Goal: Task Accomplishment & Management: Manage account settings

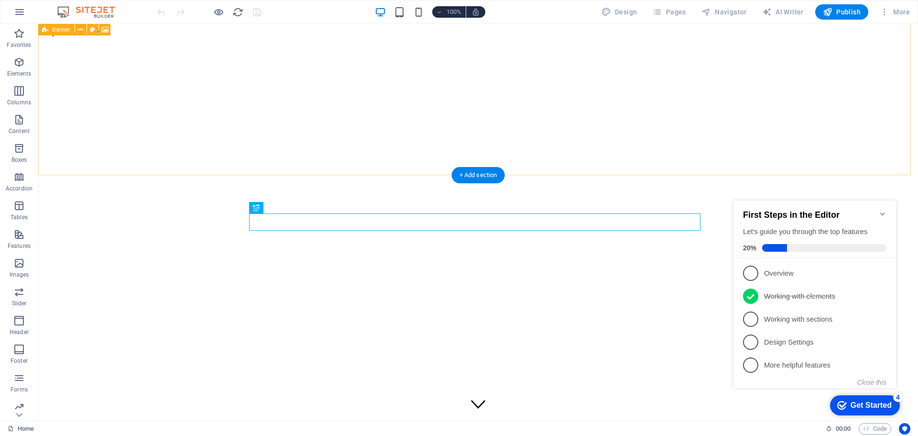
scroll to position [245, 0]
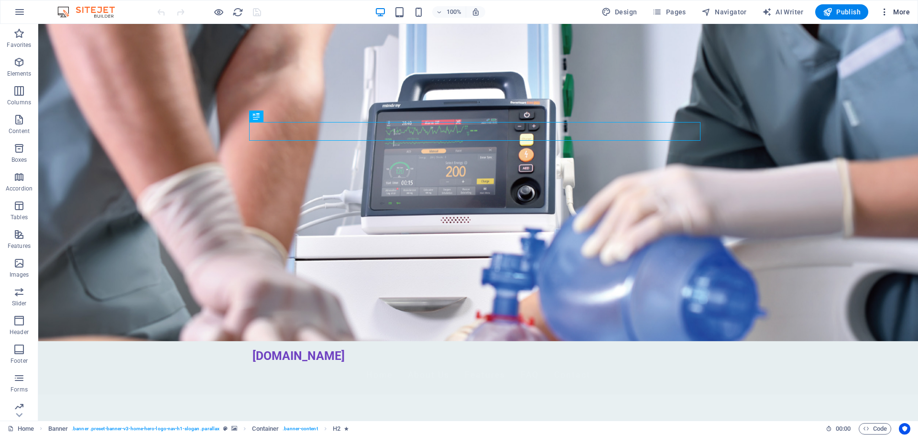
click at [895, 13] on span "More" at bounding box center [895, 12] width 30 height 10
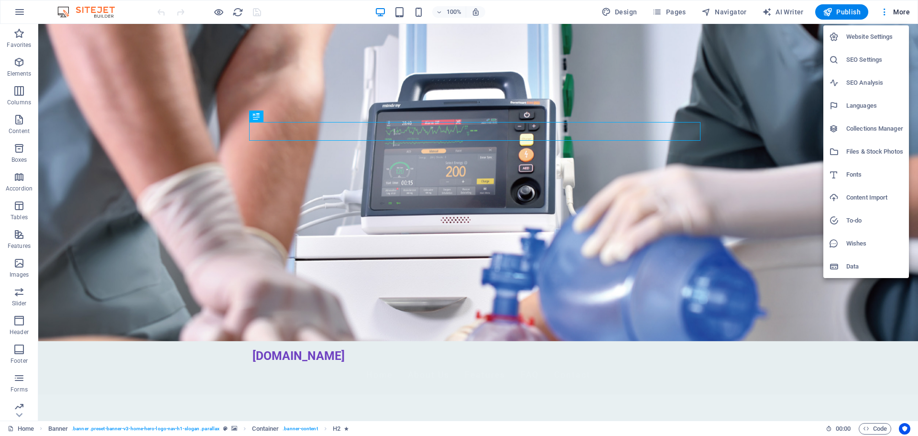
click at [871, 39] on h6 "Website Settings" at bounding box center [875, 36] width 57 height 11
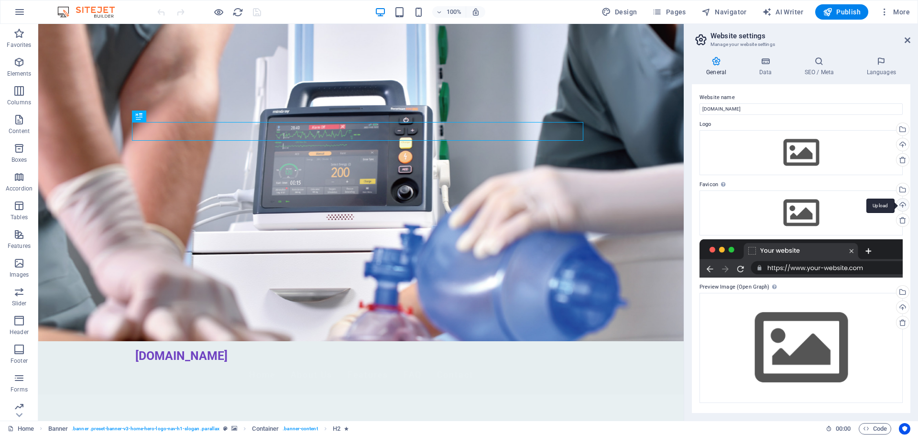
click at [905, 206] on div "Upload" at bounding box center [902, 206] width 14 height 14
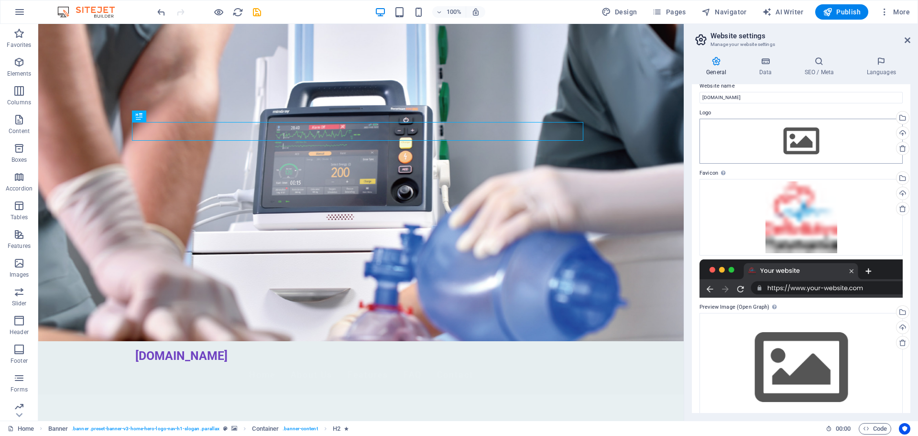
scroll to position [29, 0]
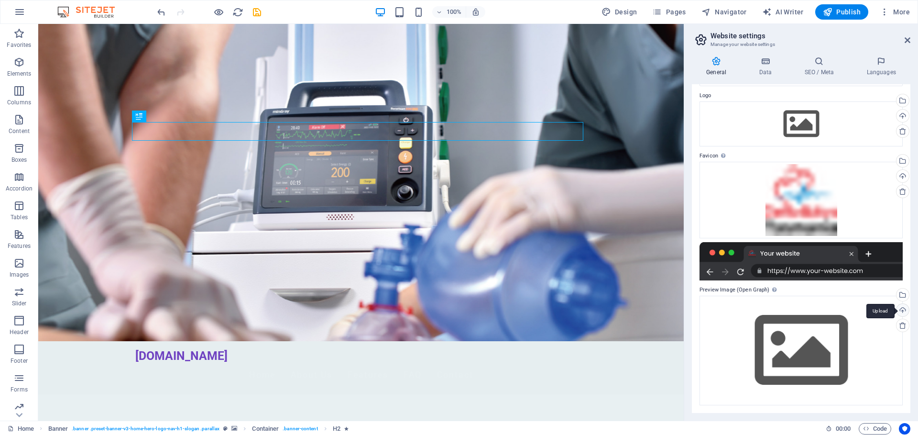
click at [903, 307] on div "Upload" at bounding box center [902, 311] width 14 height 14
click at [900, 297] on div "Select files from the file manager, stock photos, or upload file(s)" at bounding box center [902, 295] width 14 height 14
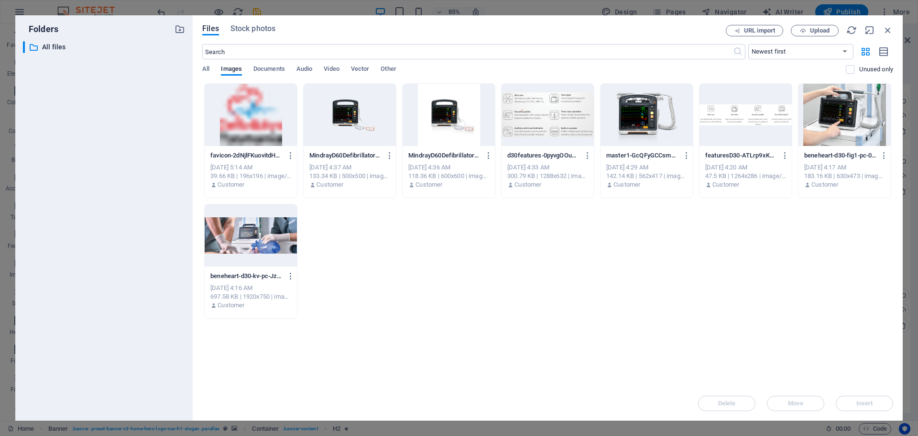
click at [837, 138] on div at bounding box center [845, 115] width 92 height 62
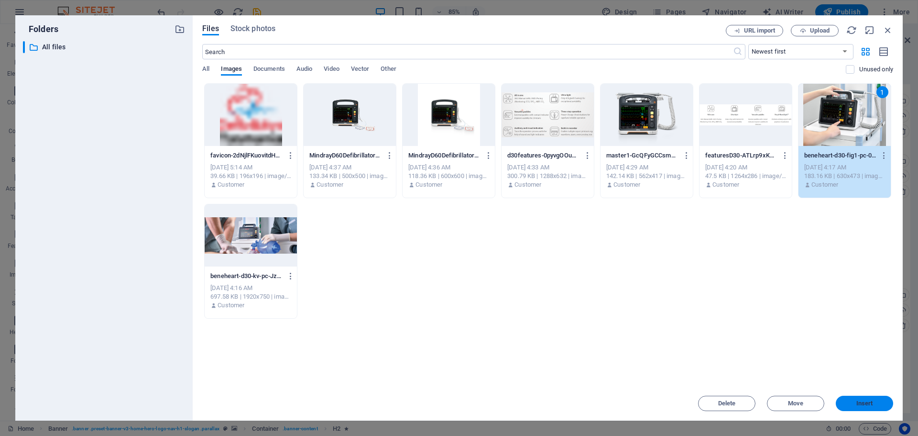
click at [867, 404] on span "Insert" at bounding box center [865, 403] width 17 height 6
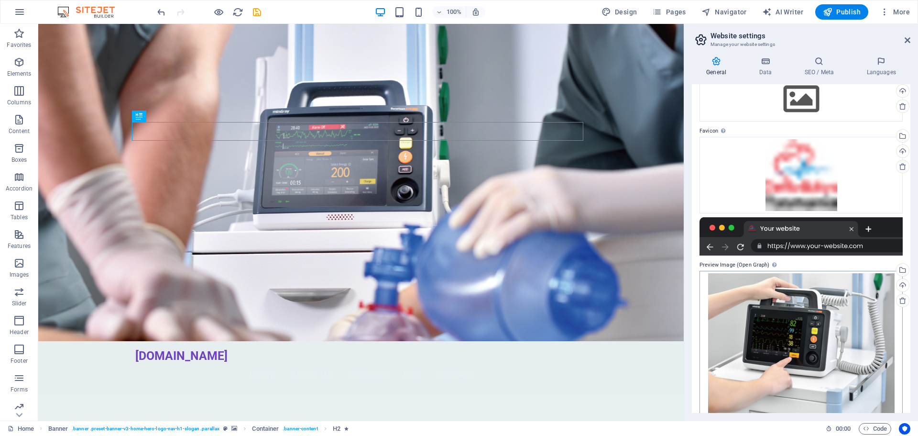
scroll to position [64, 0]
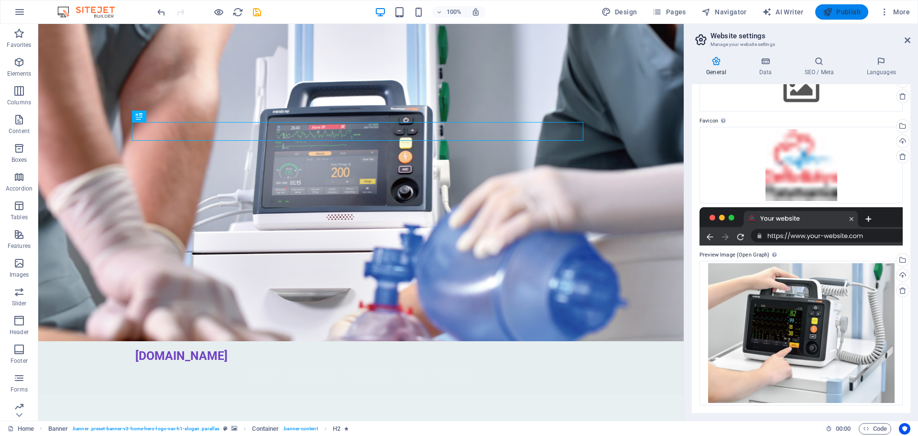
click at [845, 11] on span "Publish" at bounding box center [842, 12] width 38 height 10
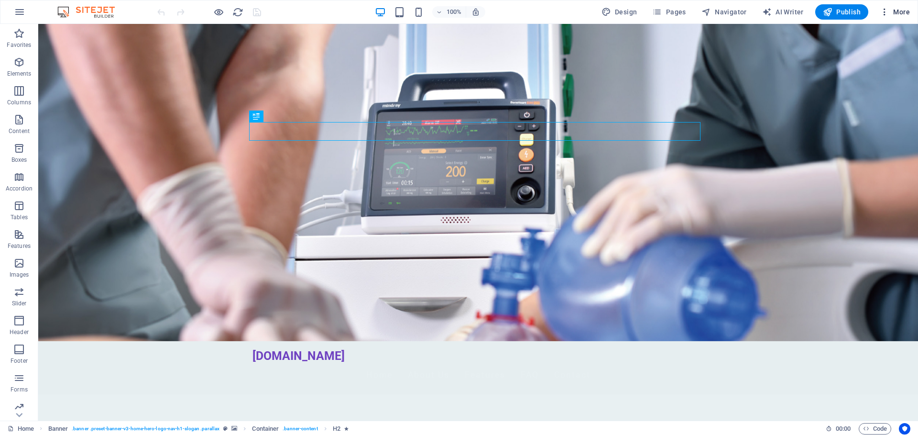
click at [897, 10] on span "More" at bounding box center [895, 12] width 30 height 10
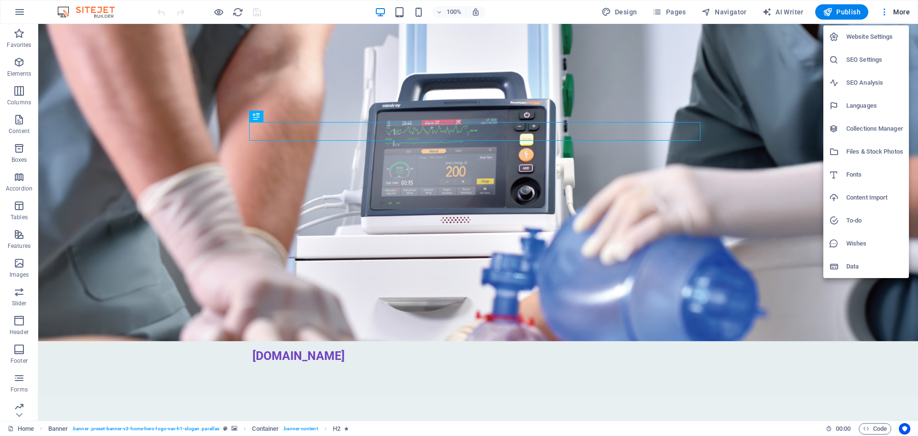
click at [866, 77] on h6 "SEO Analysis" at bounding box center [875, 82] width 57 height 11
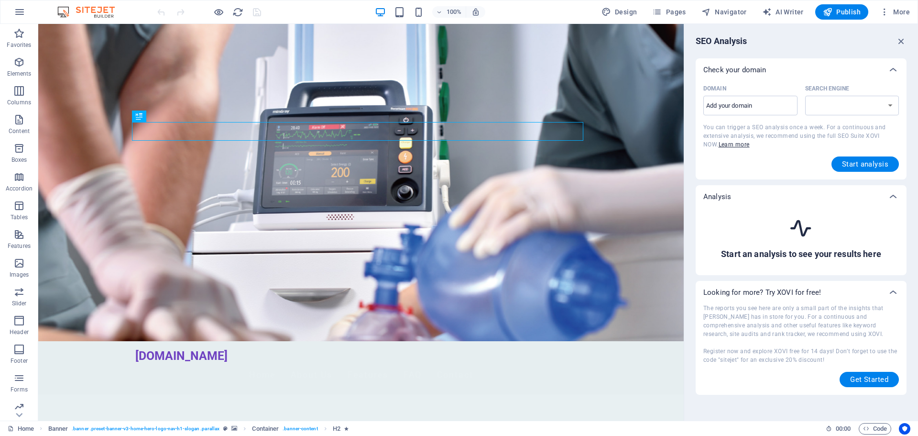
select select "google.com"
click at [900, 11] on span "More" at bounding box center [895, 12] width 30 height 10
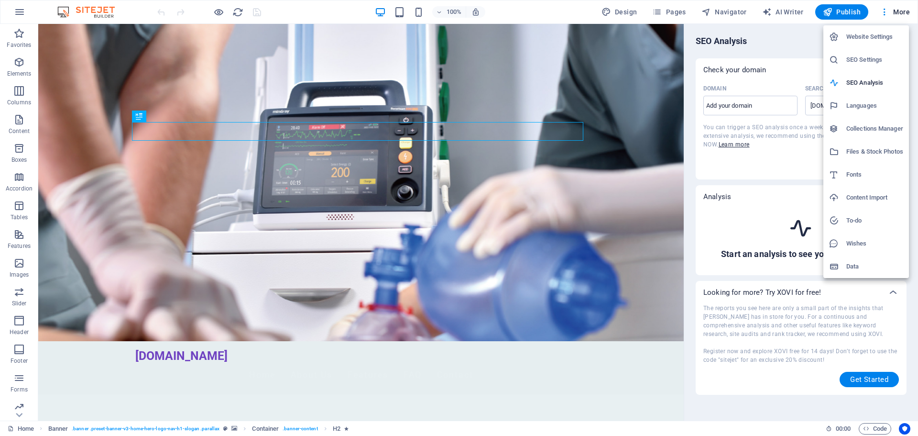
click at [876, 35] on h6 "Website Settings" at bounding box center [875, 36] width 57 height 11
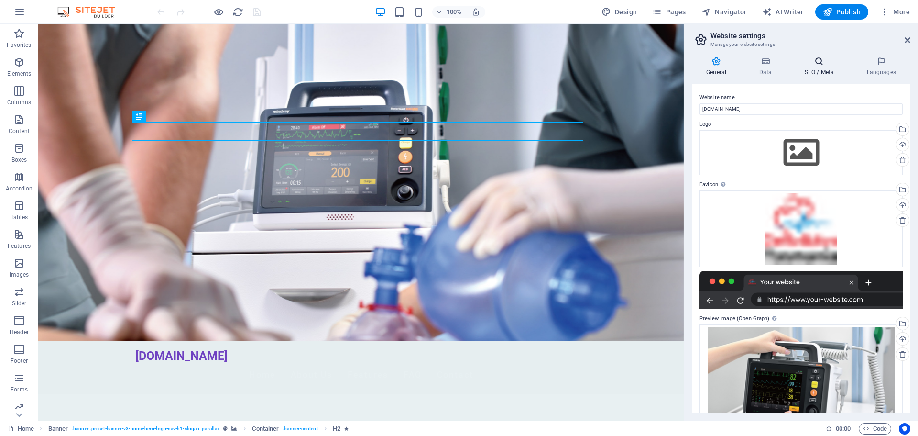
click at [823, 68] on h4 "SEO / Meta" at bounding box center [821, 66] width 62 height 20
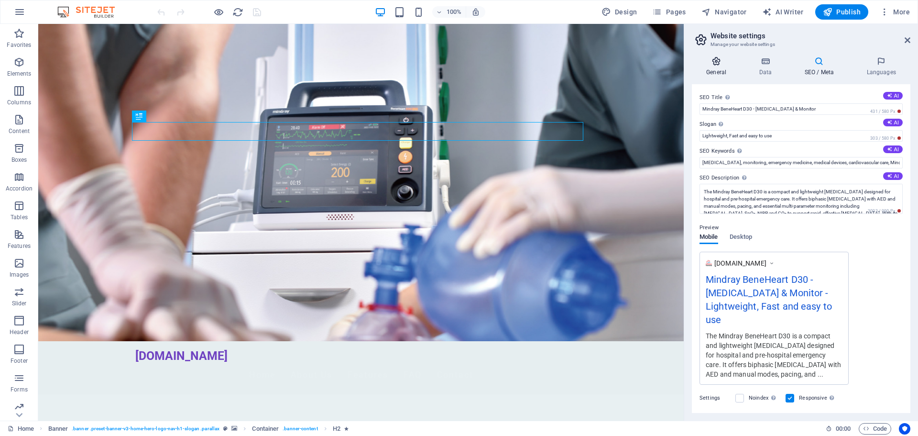
click at [720, 62] on icon at bounding box center [716, 61] width 49 height 10
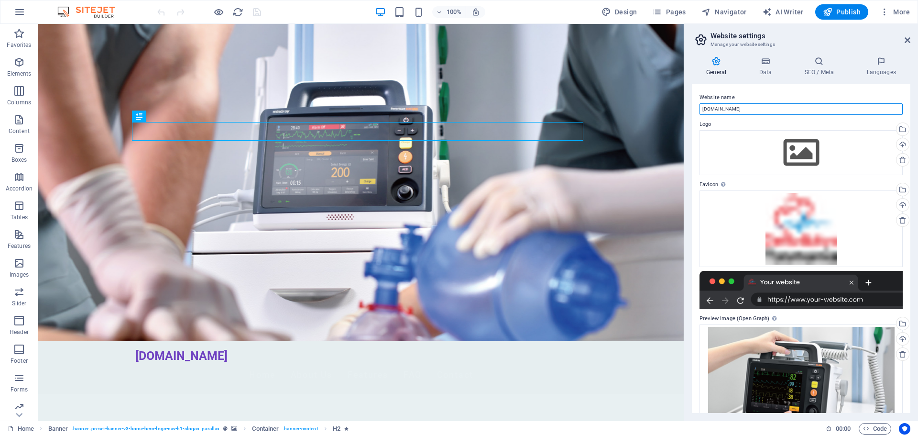
drag, startPoint x: 707, startPoint y: 110, endPoint x: 700, endPoint y: 110, distance: 6.7
click at [700, 110] on input "[DOMAIN_NAME]" at bounding box center [801, 108] width 203 height 11
click at [722, 107] on input "Mindrayd30.com.au" at bounding box center [801, 108] width 203 height 11
type input "MindrayD30.com.au"
click at [766, 65] on icon at bounding box center [766, 61] width 42 height 10
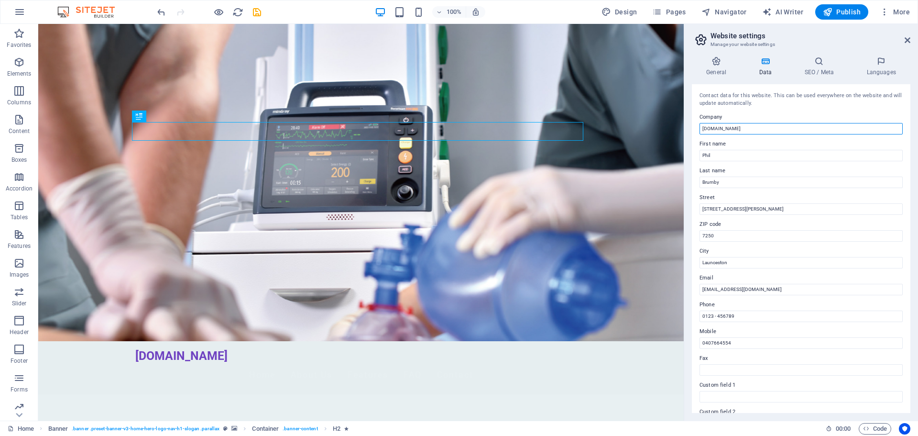
drag, startPoint x: 706, startPoint y: 129, endPoint x: 699, endPoint y: 129, distance: 6.7
click at [699, 129] on div "Contact data for this website. This can be used everywhere on the website and w…" at bounding box center [801, 248] width 219 height 329
click at [719, 129] on input "Mindrayd30.com.au" at bounding box center [801, 128] width 203 height 11
type input "MindrayD30.com.au"
click at [723, 290] on input "[EMAIL_ADDRESS][DOMAIN_NAME]" at bounding box center [801, 289] width 203 height 11
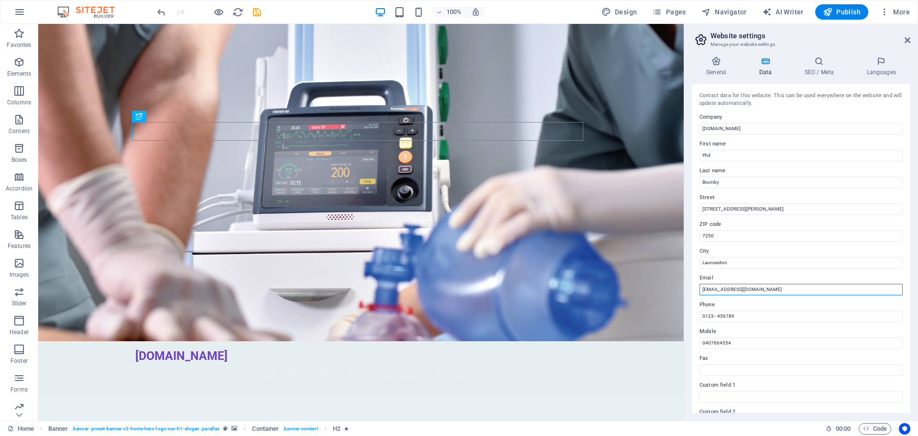
click at [742, 288] on input "sales@mMndrayd30.com.au" at bounding box center [801, 289] width 203 height 11
type input "sales@mMndrayD30.com.au"
drag, startPoint x: 747, startPoint y: 316, endPoint x: 697, endPoint y: 316, distance: 49.3
click at [697, 316] on div "Contact data for this website. This can be used everywhere on the website and w…" at bounding box center [801, 248] width 219 height 329
click at [818, 66] on h4 "SEO / Meta" at bounding box center [821, 66] width 62 height 20
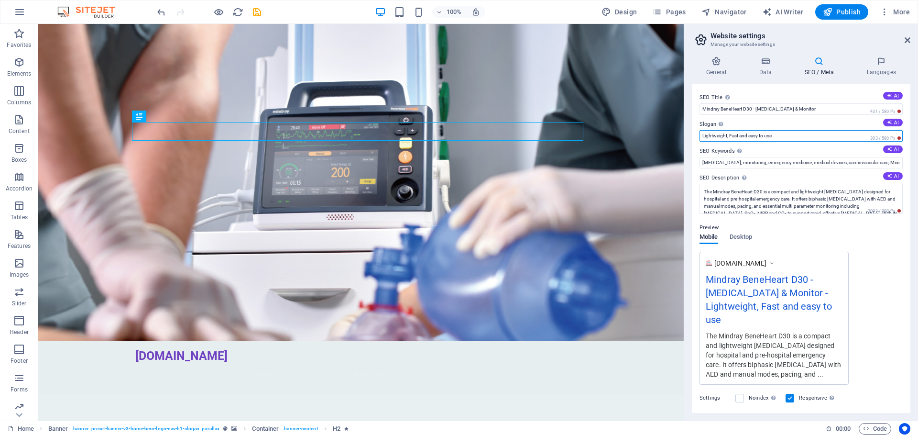
click at [787, 134] on input "Lightweight, Fast and easy to use" at bounding box center [801, 135] width 203 height 11
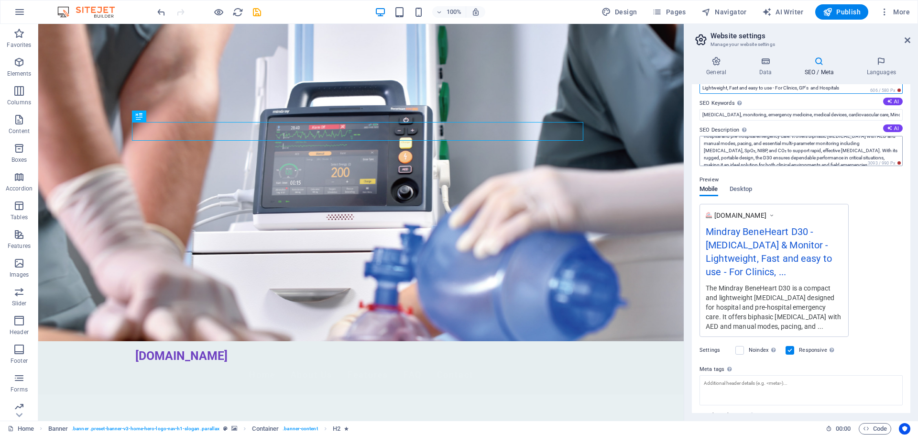
scroll to position [22, 0]
type input "Lightweight, Fast and easy to use - For Clinics, GP's and Hospitals"
drag, startPoint x: 901, startPoint y: 157, endPoint x: 900, endPoint y: 143, distance: 13.9
click at [900, 143] on div "SEO Title The title of your website - make it something that stands out in sear…" at bounding box center [801, 248] width 219 height 329
click at [893, 129] on button "AI" at bounding box center [894, 128] width 20 height 8
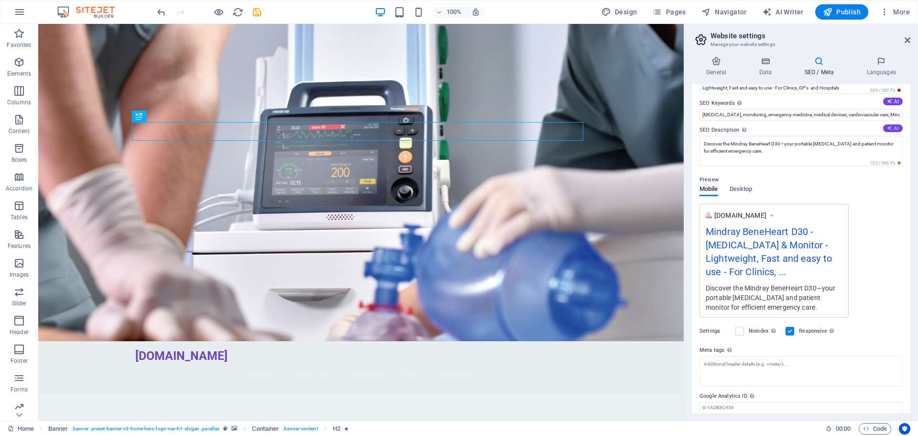
scroll to position [0, 0]
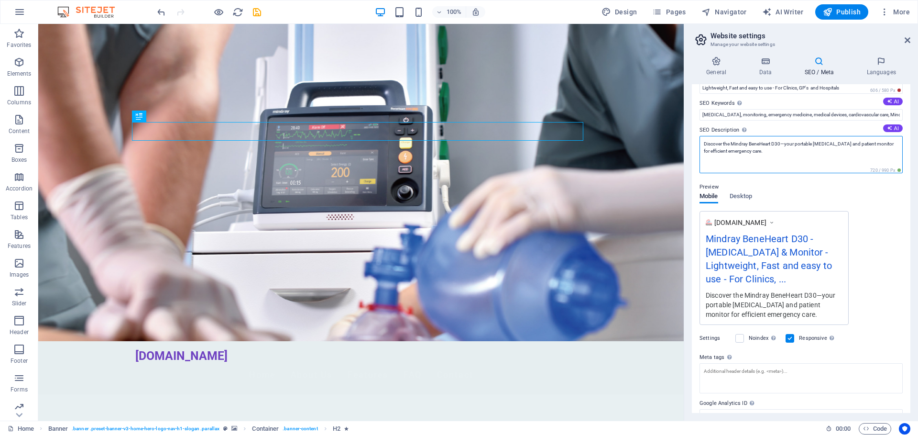
click at [812, 147] on textarea "Discover the Mindray BeneHeart D30—your portable defibrillator and patient moni…" at bounding box center [801, 154] width 203 height 37
drag, startPoint x: 760, startPoint y: 152, endPoint x: 705, endPoint y: 150, distance: 55.0
click at [705, 150] on textarea "Discover the Mindray BeneHeart D30—your portable defibrillator and patient moni…" at bounding box center [801, 154] width 203 height 37
click at [756, 153] on textarea "Discover the Mindray BeneHeart D30—your portable defibrillator and patient moni…" at bounding box center [801, 154] width 203 height 37
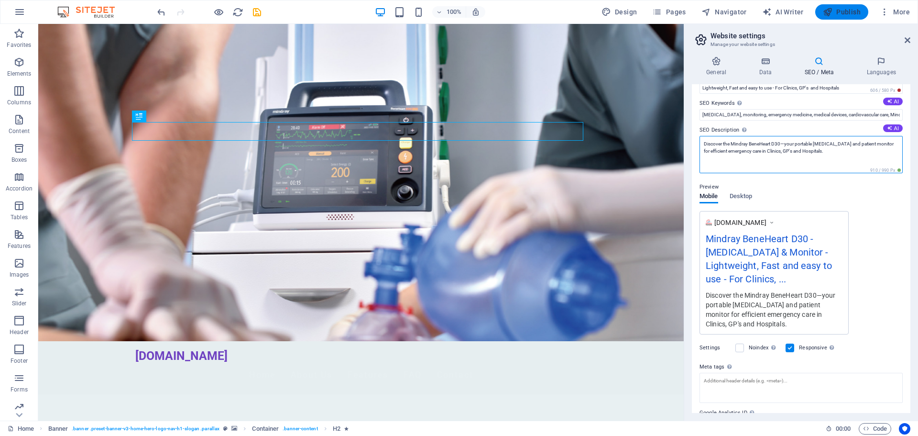
type textarea "Discover the Mindray BeneHeart D30—your portable defibrillator and patient moni…"
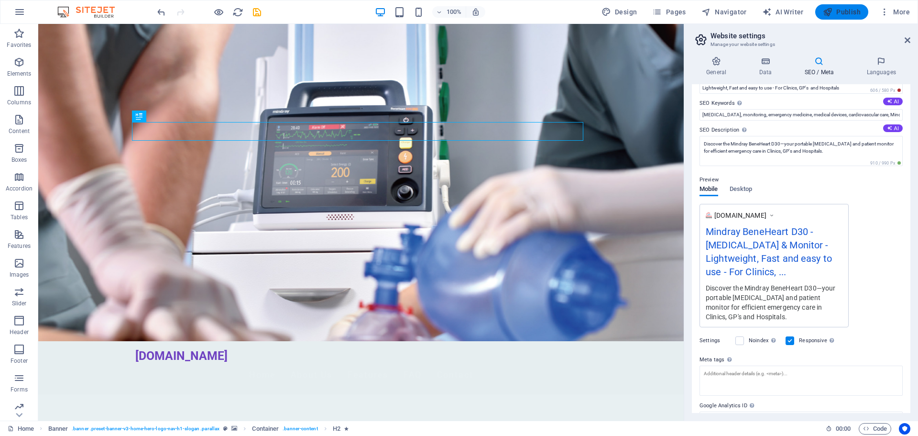
click at [836, 11] on span "Publish" at bounding box center [842, 12] width 38 height 10
